Goal: Navigation & Orientation: Find specific page/section

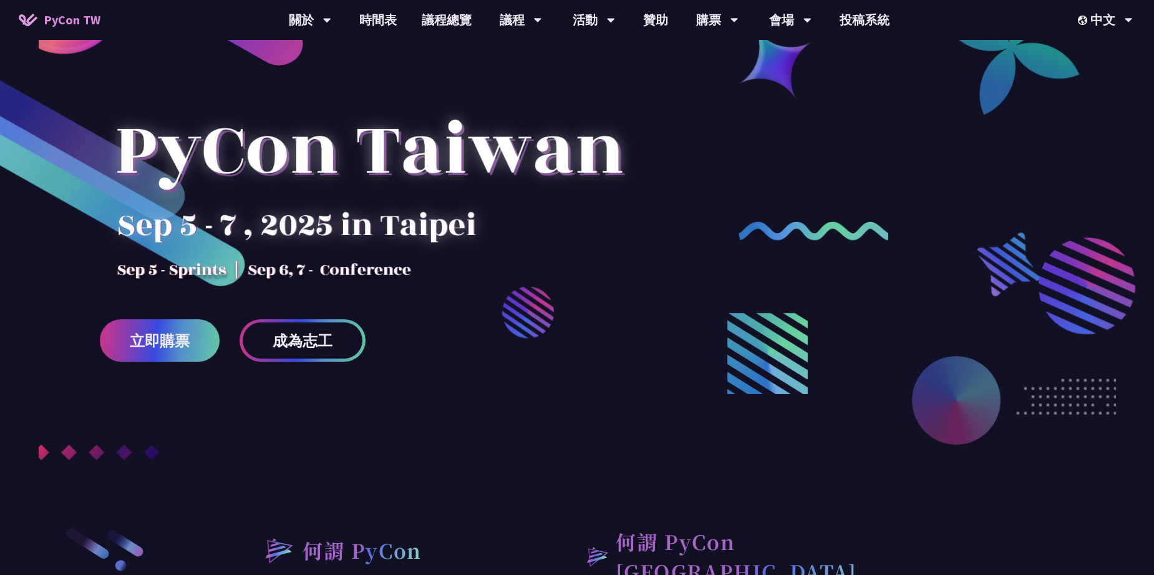
scroll to position [437, 0]
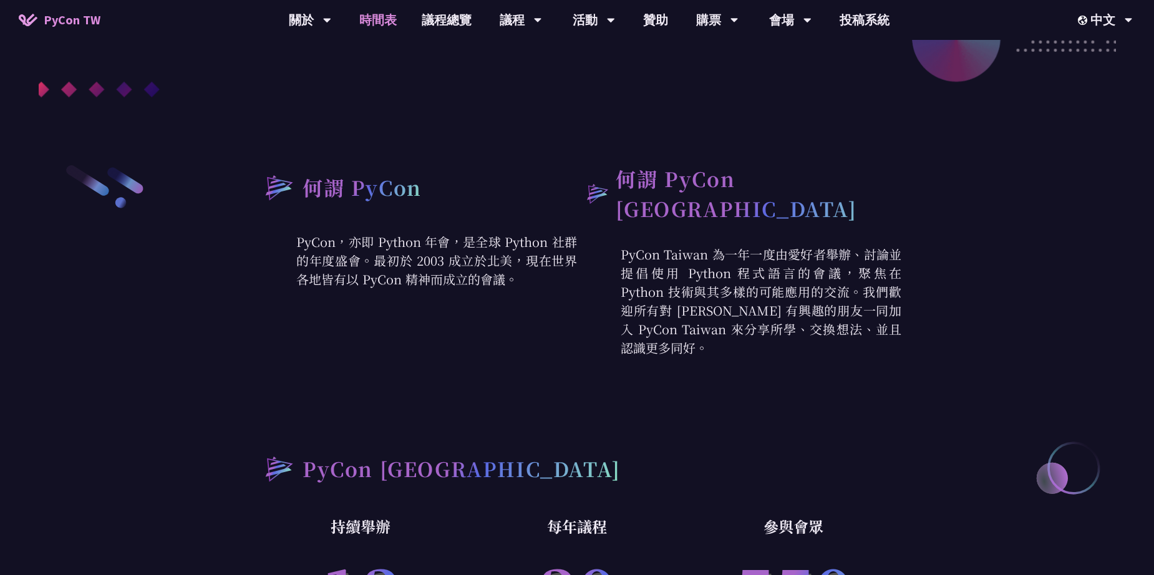
click at [371, 22] on link "時間表" at bounding box center [378, 20] width 62 height 40
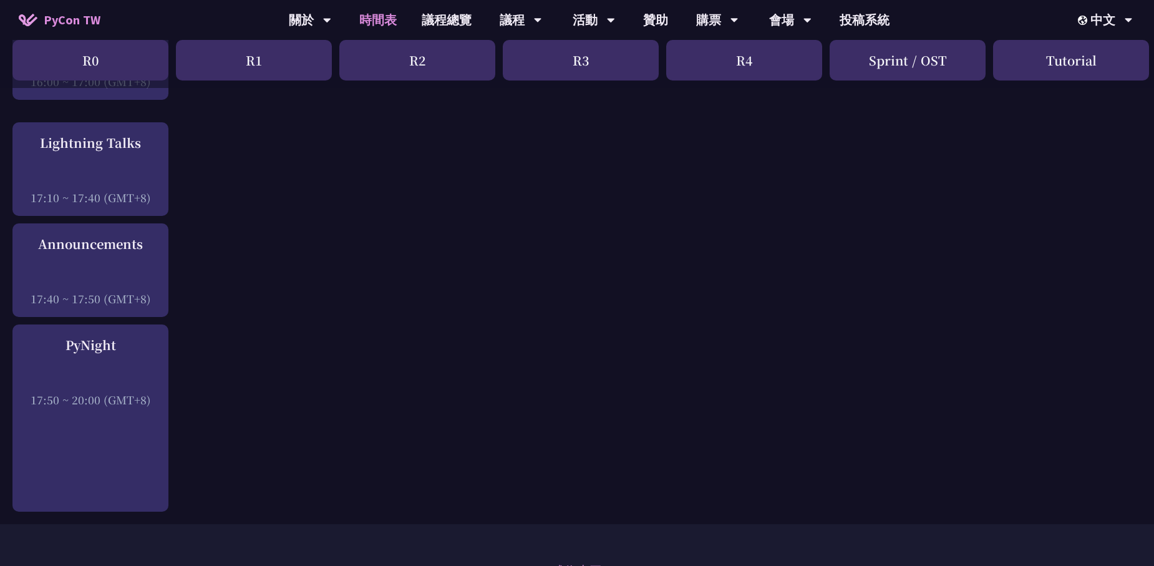
scroll to position [1871, 0]
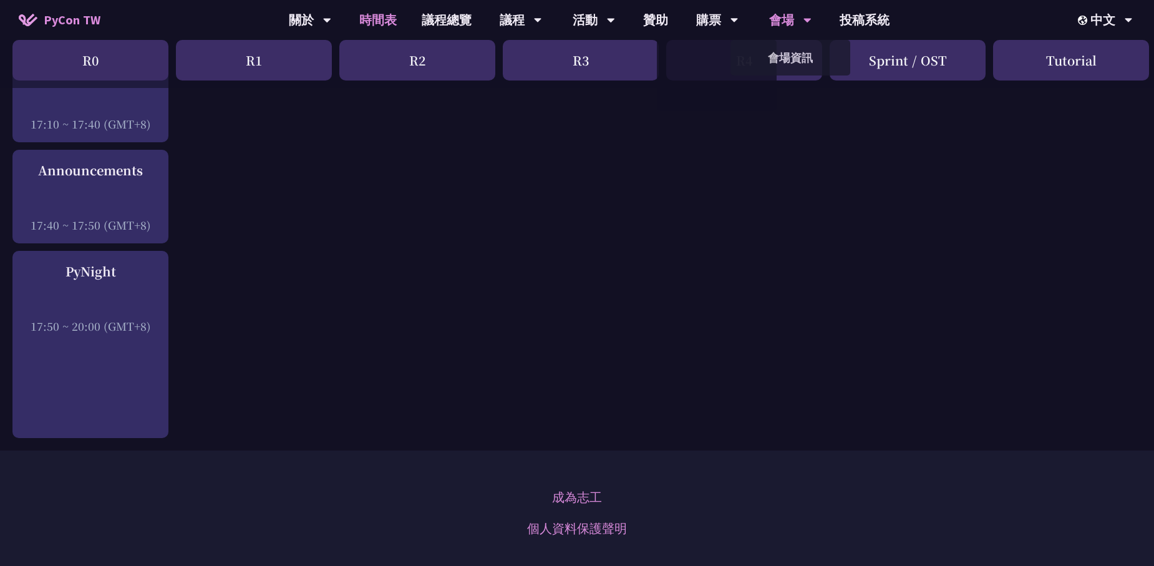
click at [331, 11] on div "會場" at bounding box center [310, 20] width 42 height 40
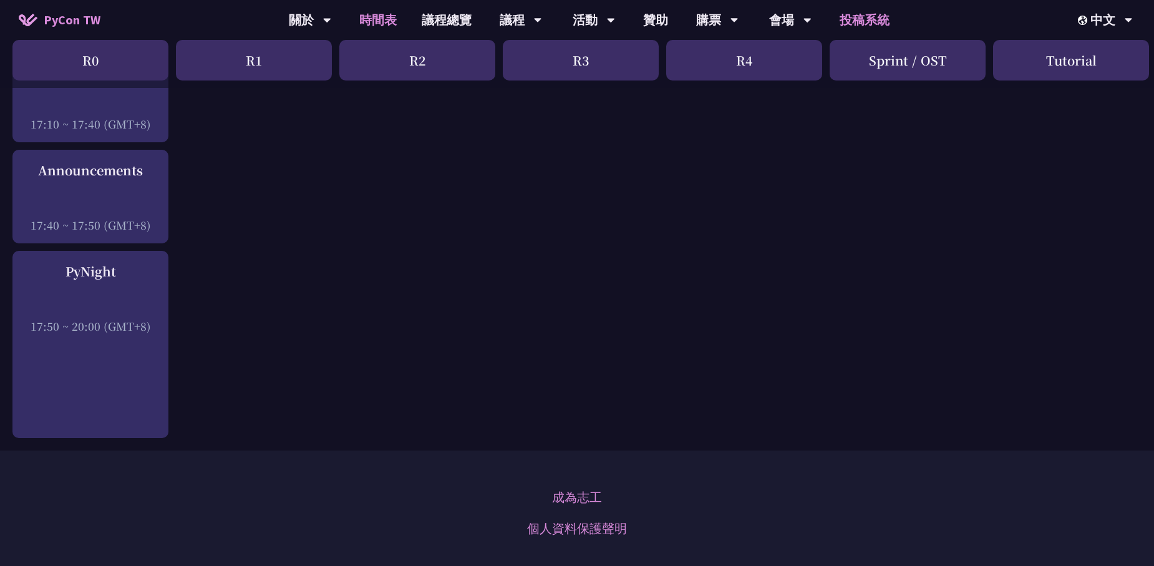
click at [874, 18] on link "投稿系統" at bounding box center [864, 20] width 75 height 40
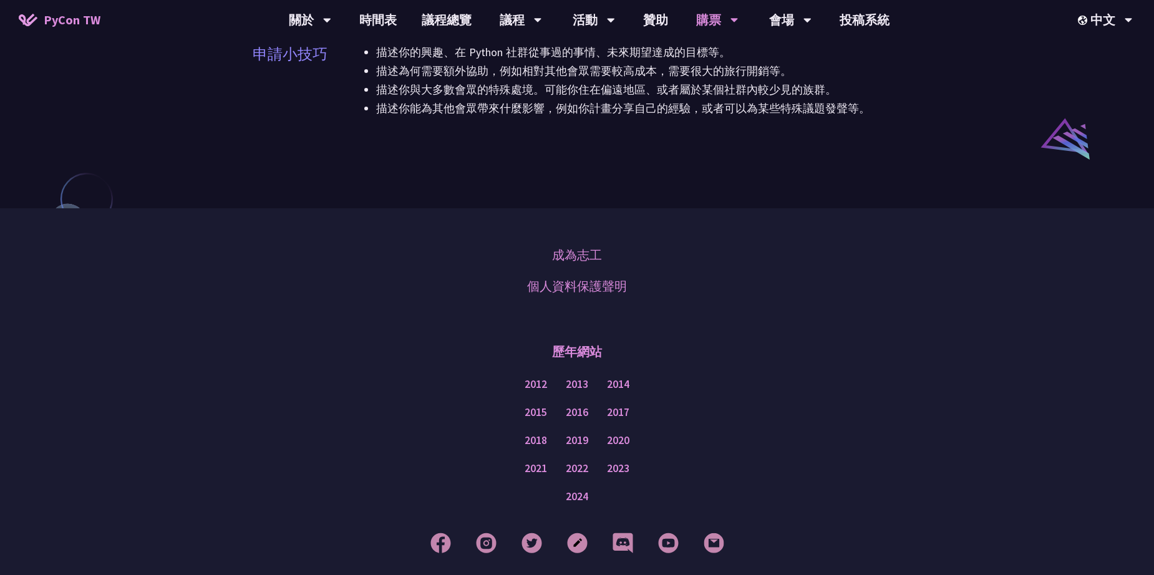
scroll to position [1036, 0]
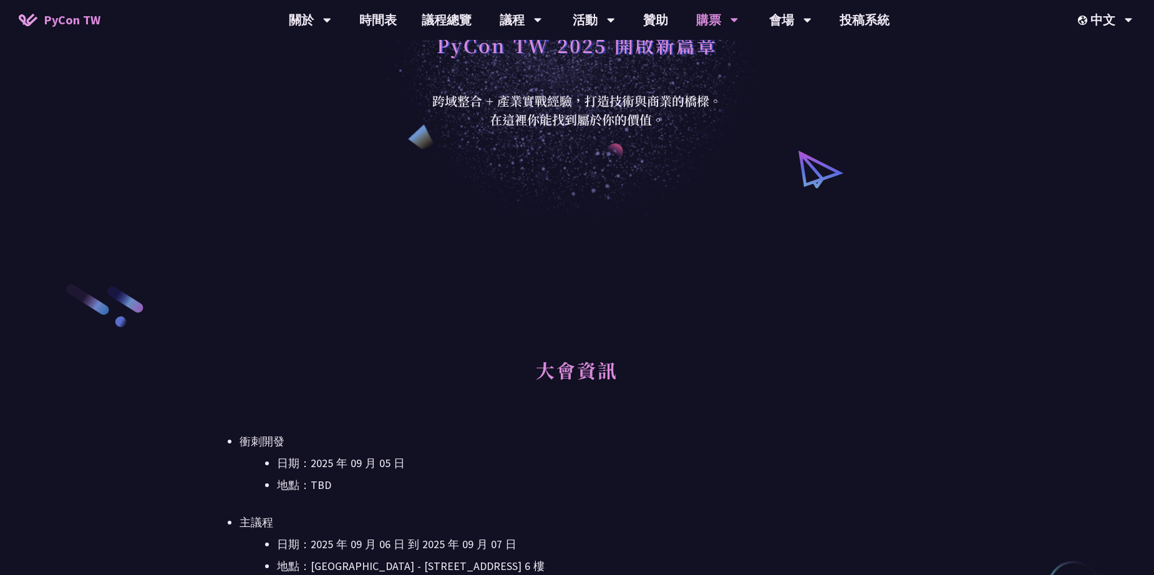
scroll to position [249, 0]
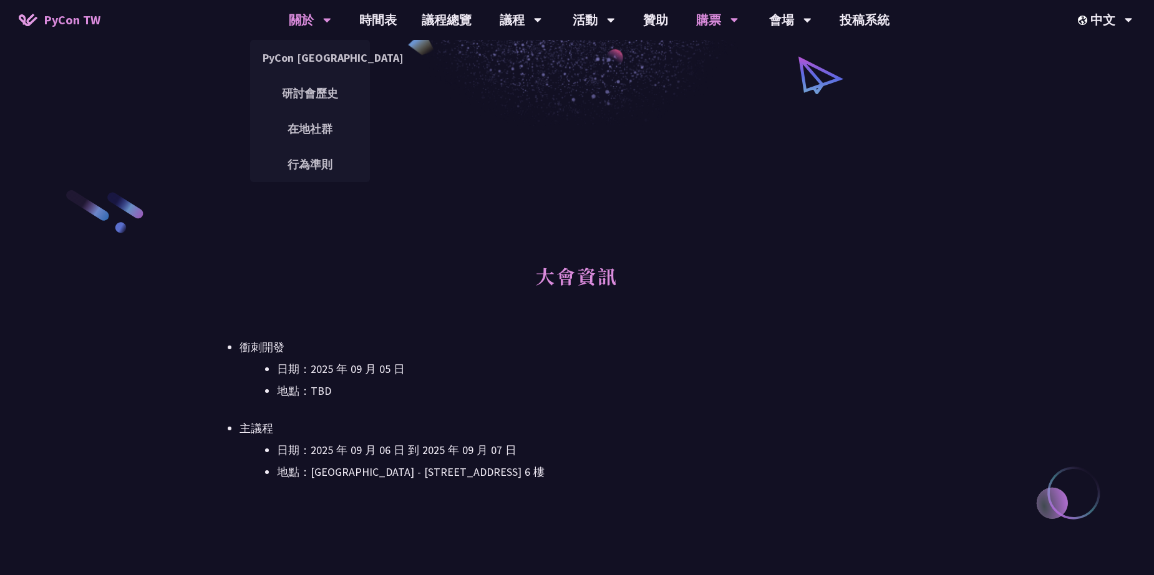
click at [301, 16] on div "關於" at bounding box center [310, 20] width 42 height 40
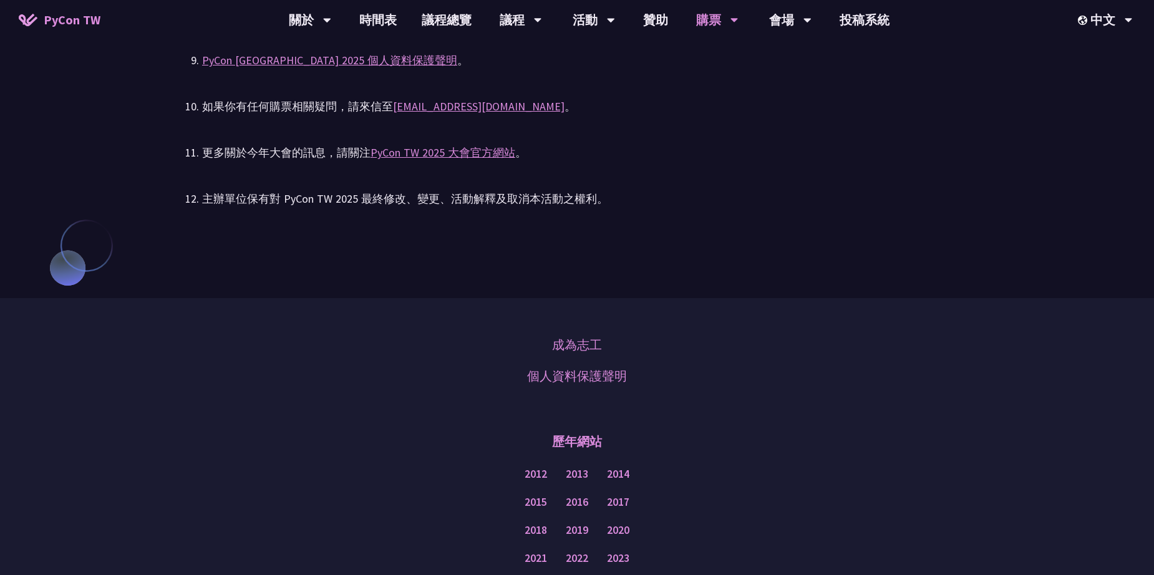
scroll to position [3060, 0]
